Goal: Task Accomplishment & Management: Manage account settings

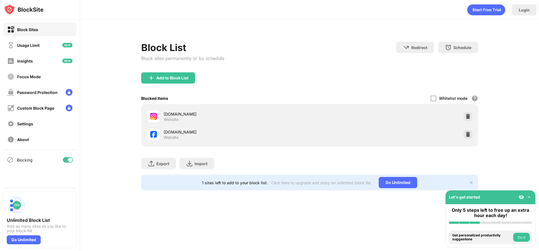
click at [323, 130] on div "facebook.com Website" at bounding box center [309, 134] width 330 height 18
click at [174, 77] on div "Add to Block List" at bounding box center [172, 78] width 32 height 4
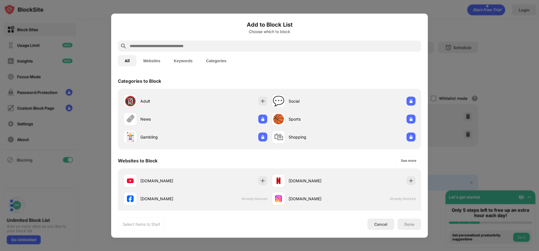
click at [213, 44] on input "text" at bounding box center [273, 46] width 289 height 7
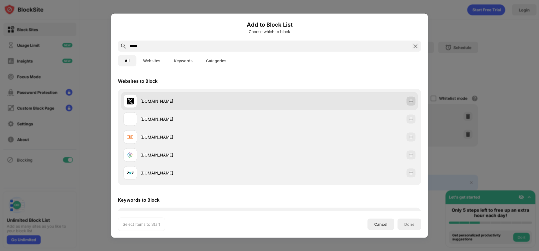
type input "*****"
click at [408, 99] on img at bounding box center [411, 101] width 6 height 6
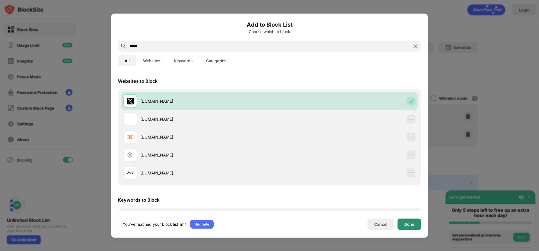
click at [409, 220] on div "Done" at bounding box center [409, 224] width 24 height 11
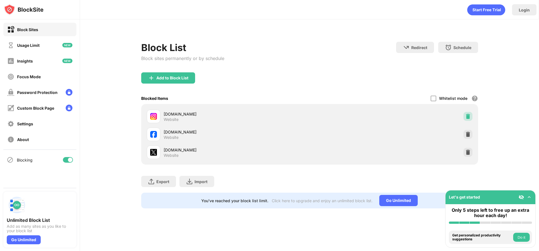
click at [467, 114] on img at bounding box center [468, 117] width 6 height 6
